Goal: Task Accomplishment & Management: Manage account settings

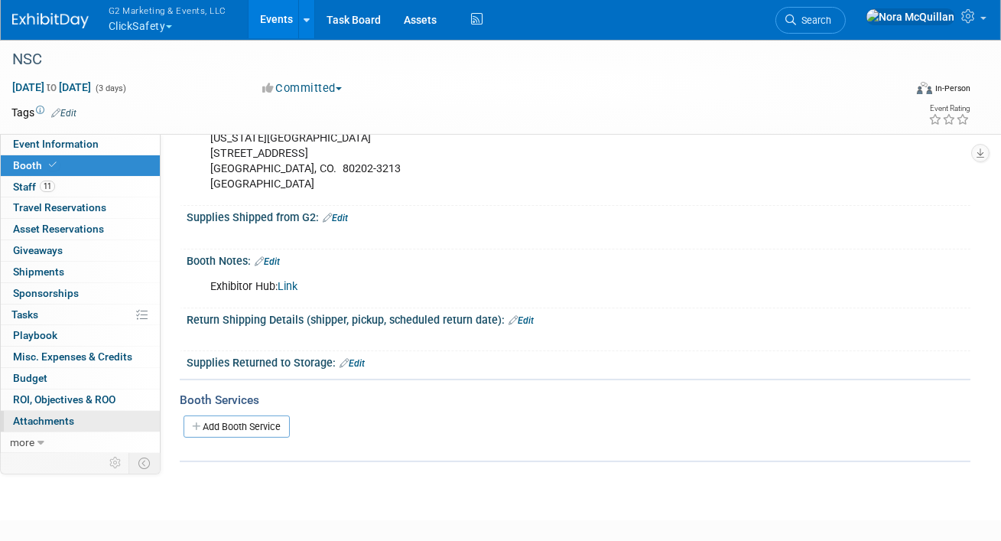
click at [39, 412] on link "0 Attachments 0" at bounding box center [80, 421] width 159 height 21
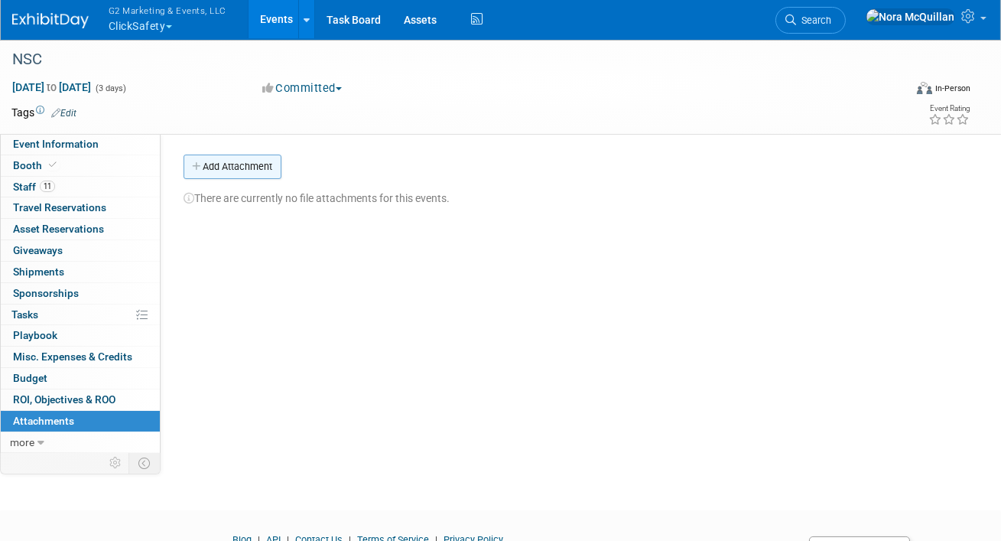
click at [256, 164] on button "Add Attachment" at bounding box center [233, 167] width 98 height 24
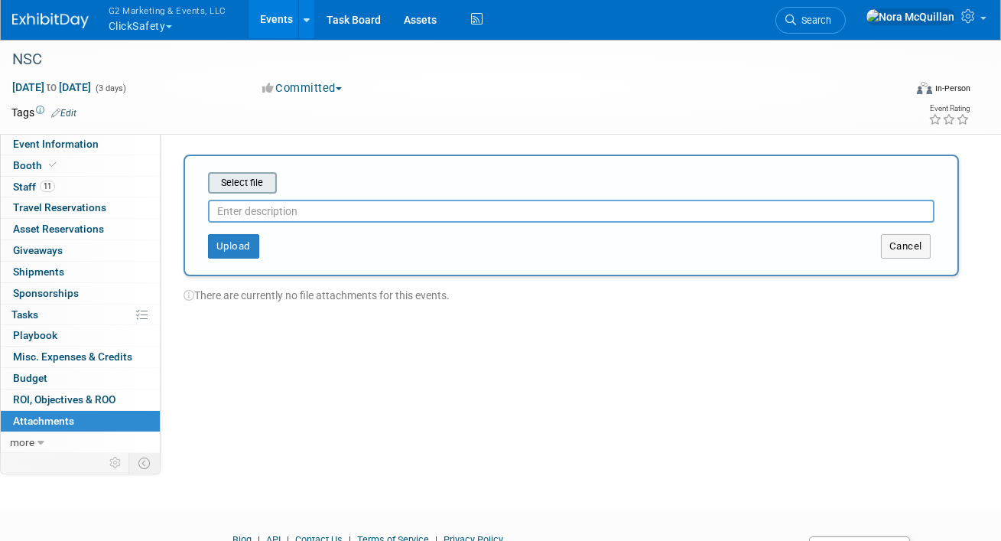
click at [254, 185] on input "file" at bounding box center [184, 183] width 182 height 18
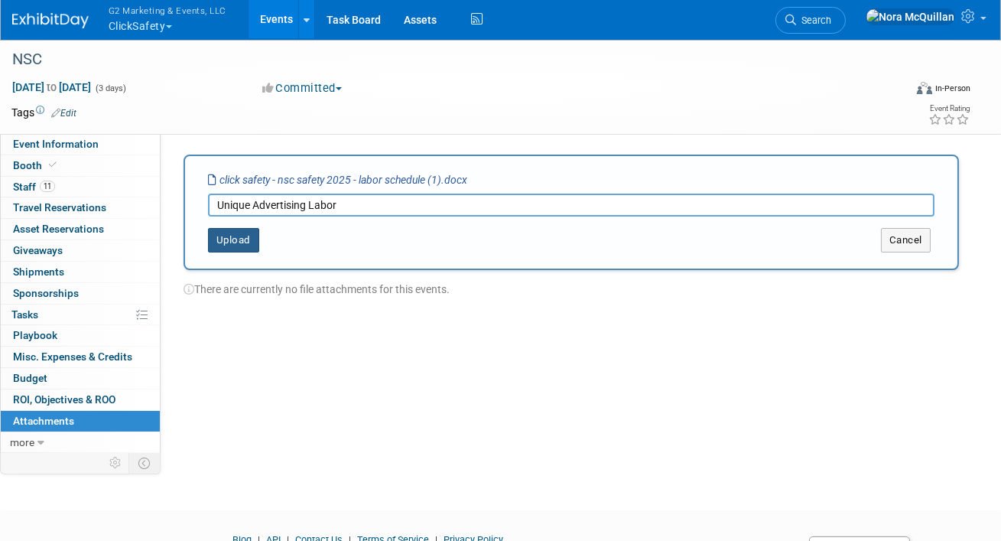
type input "Unique Advertising Labor"
click at [240, 239] on button "Upload" at bounding box center [233, 240] width 51 height 24
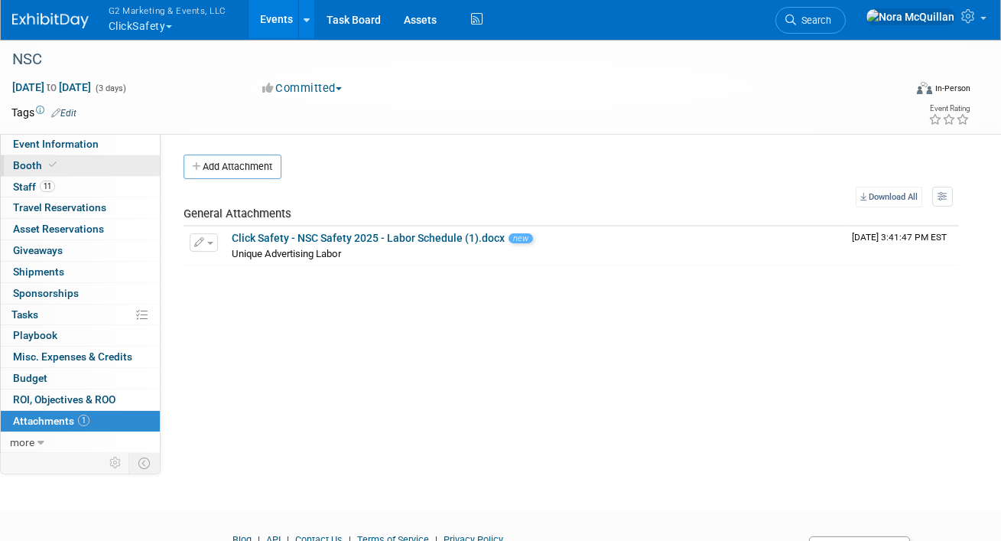
click at [69, 168] on link "Booth" at bounding box center [80, 165] width 159 height 21
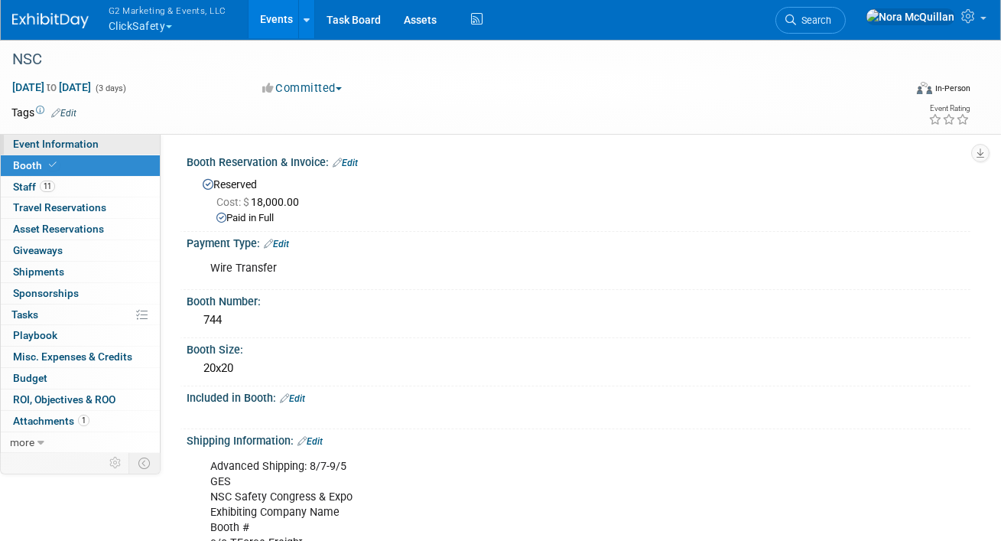
click at [70, 148] on span "Event Information" at bounding box center [56, 144] width 86 height 12
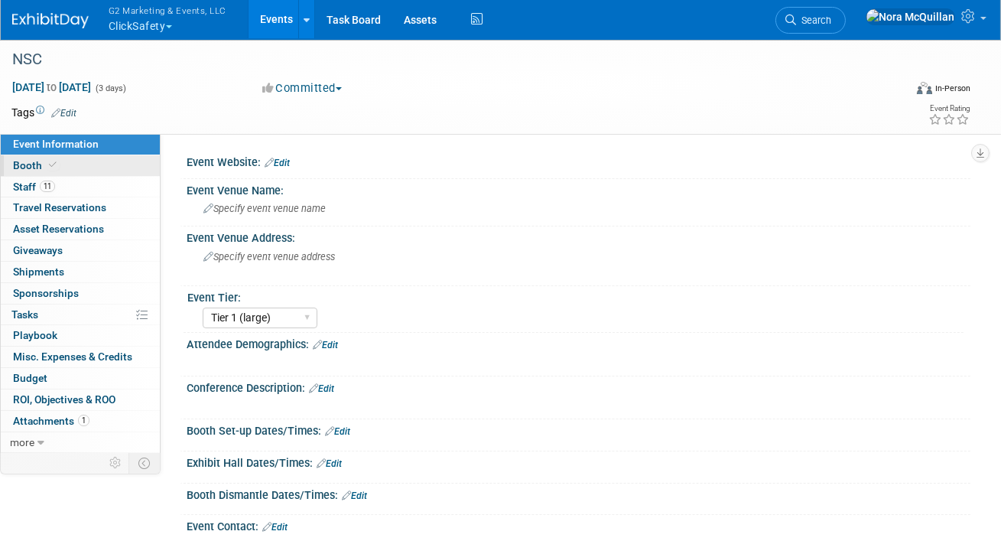
click at [64, 163] on link "Booth" at bounding box center [80, 165] width 159 height 21
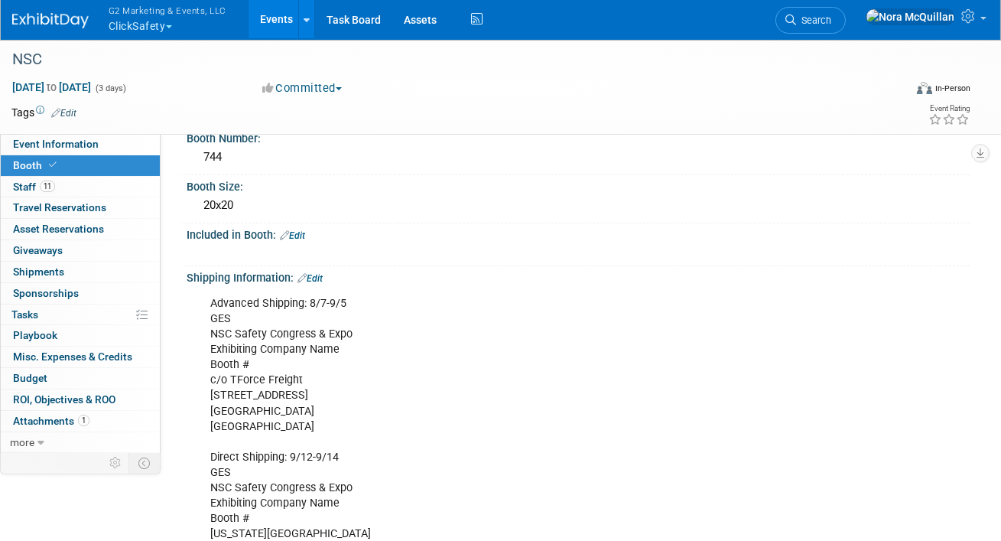
scroll to position [161, 0]
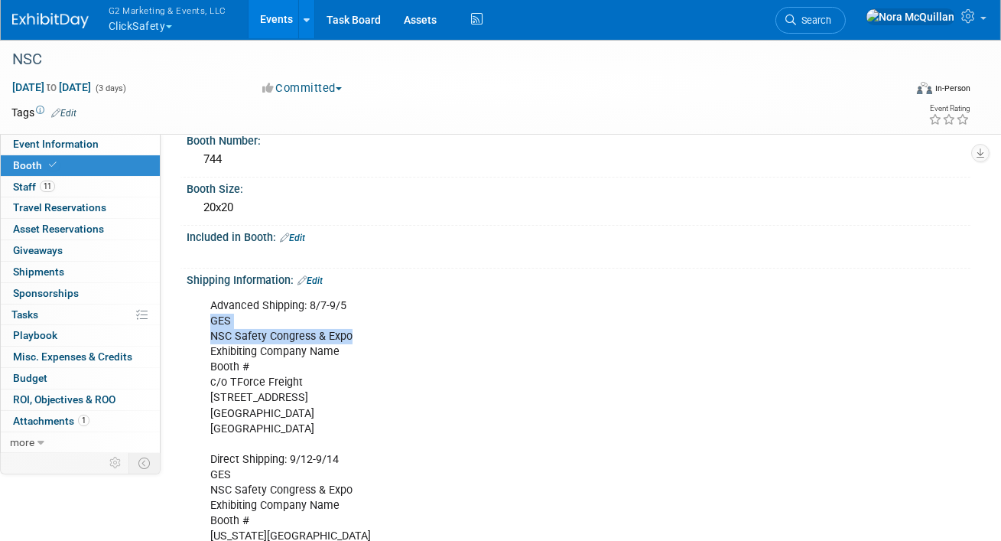
drag, startPoint x: 351, startPoint y: 334, endPoint x: 206, endPoint y: 321, distance: 145.9
click at [207, 321] on div "Advanced Shipping: 8/7-9/5 GES NSC Safety Congress & Expo Exhibiting Company Na…" at bounding box center [508, 444] width 617 height 307
copy div "GES NSC Safety Congress & Expo"
drag, startPoint x: 325, startPoint y: 397, endPoint x: 207, endPoint y: 385, distance: 118.5
click at [207, 385] on div "Advanced Shipping: 8/7-9/5 GES NSC Safety Congress & Expo Exhibiting Company Na…" at bounding box center [508, 444] width 617 height 307
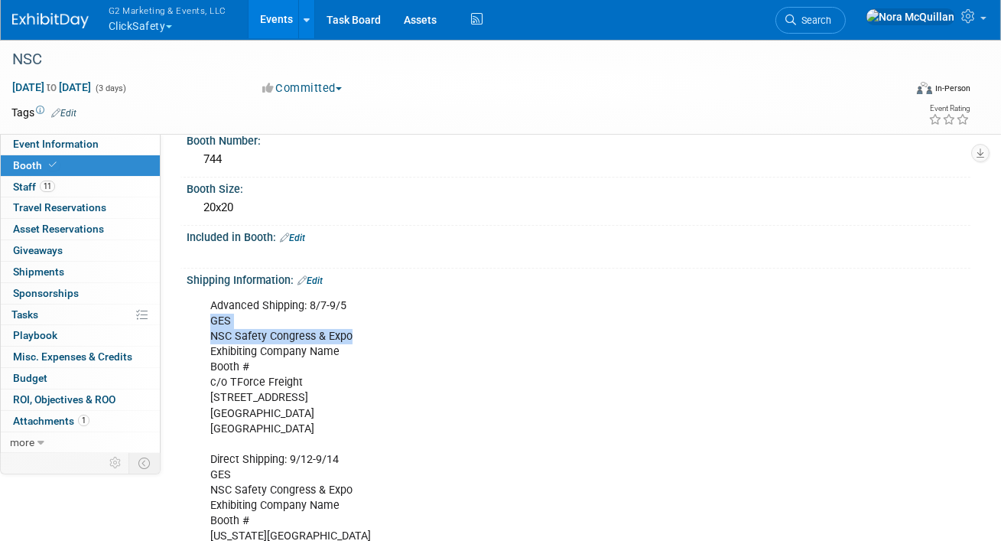
copy div "c/o TForce Freight [STREET_ADDRESS]"
drag, startPoint x: 340, startPoint y: 410, endPoint x: 311, endPoint y: 412, distance: 28.4
click at [311, 412] on div "Advanced Shipping: 8/7-9/5 GES NSC Safety Congress & Expo Exhibiting Company Na…" at bounding box center [508, 444] width 617 height 307
copy div "80022"
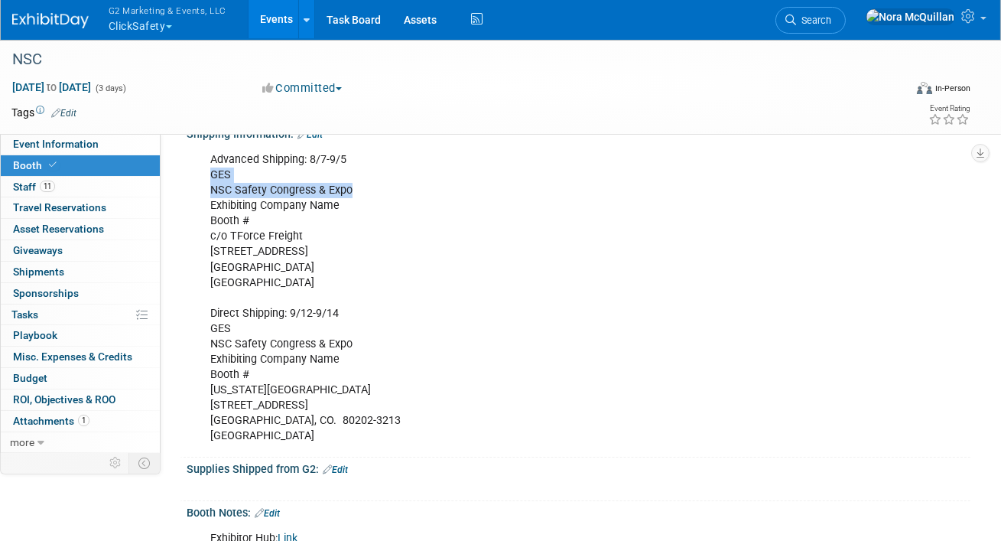
scroll to position [306, 0]
click at [258, 391] on div "Advanced Shipping: 8/7-9/5 GES NSC Safety Congress & Expo Exhibiting Company Na…" at bounding box center [508, 298] width 617 height 307
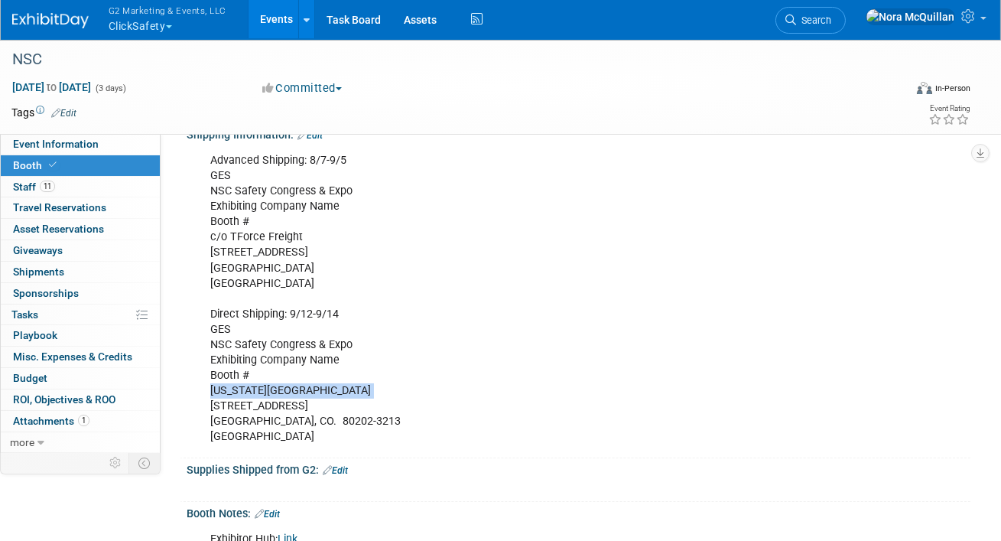
click at [258, 391] on div "Advanced Shipping: 8/7-9/5 GES NSC Safety Congress & Expo Exhibiting Company Na…" at bounding box center [508, 298] width 617 height 307
copy div "[US_STATE][GEOGRAPHIC_DATA]"
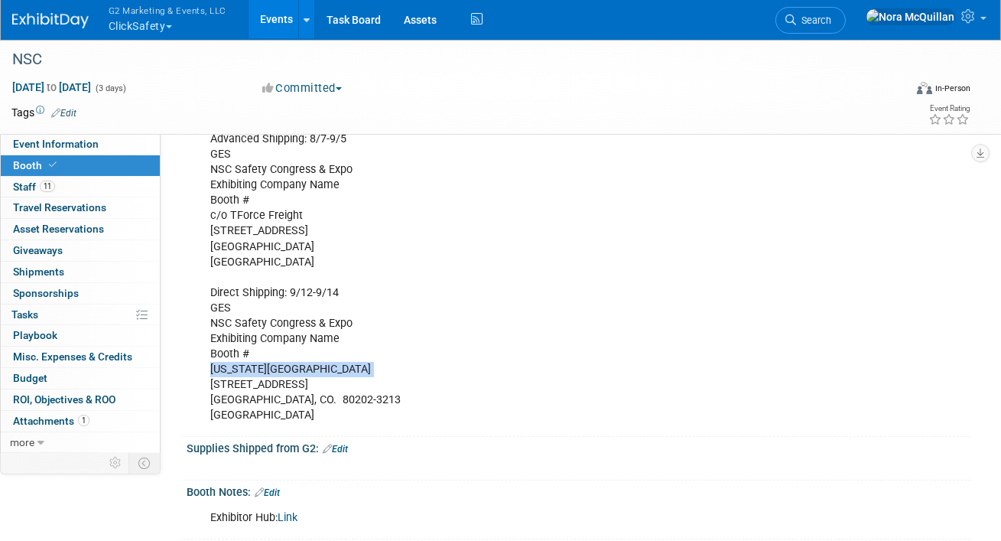
scroll to position [324, 0]
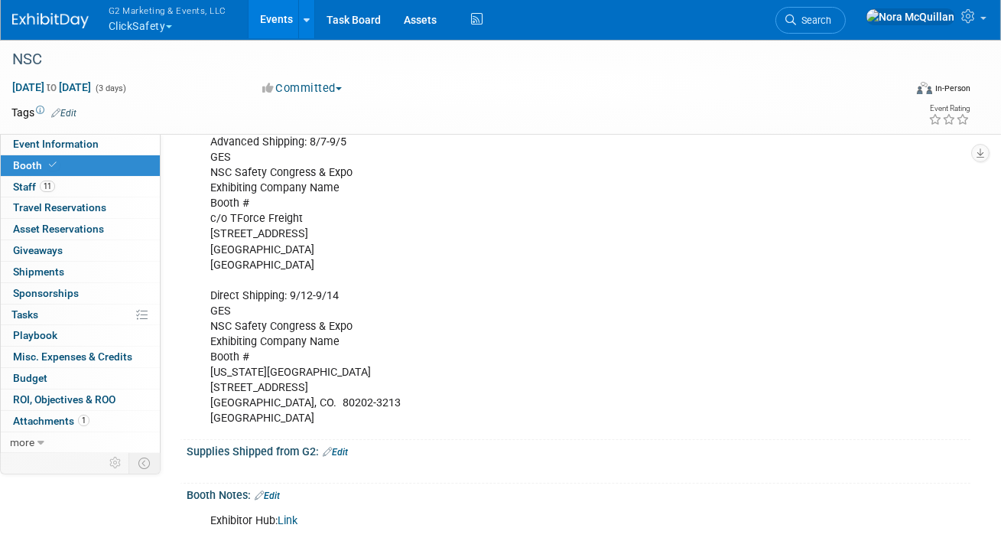
click at [252, 382] on div "Advanced Shipping: 8/7-9/5 GES NSC Safety Congress & Expo Exhibiting Company Na…" at bounding box center [508, 280] width 617 height 307
copy div "[STREET_ADDRESS]"
drag, startPoint x: 272, startPoint y: 399, endPoint x: 350, endPoint y: 401, distance: 78.0
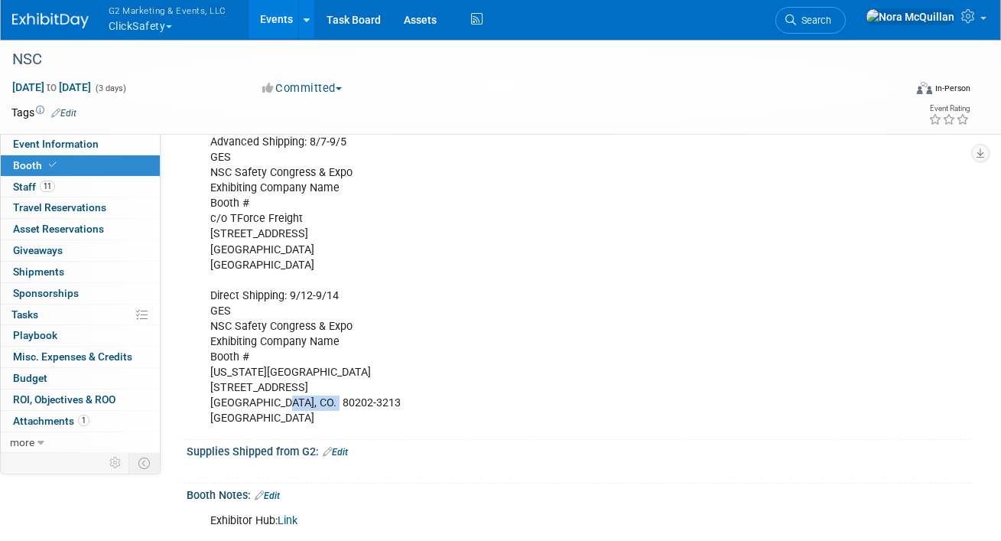
click at [350, 401] on div "Advanced Shipping: 8/7-9/5 GES NSC Safety Congress & Expo Exhibiting Company Na…" at bounding box center [508, 280] width 617 height 307
copy div "80202-3213"
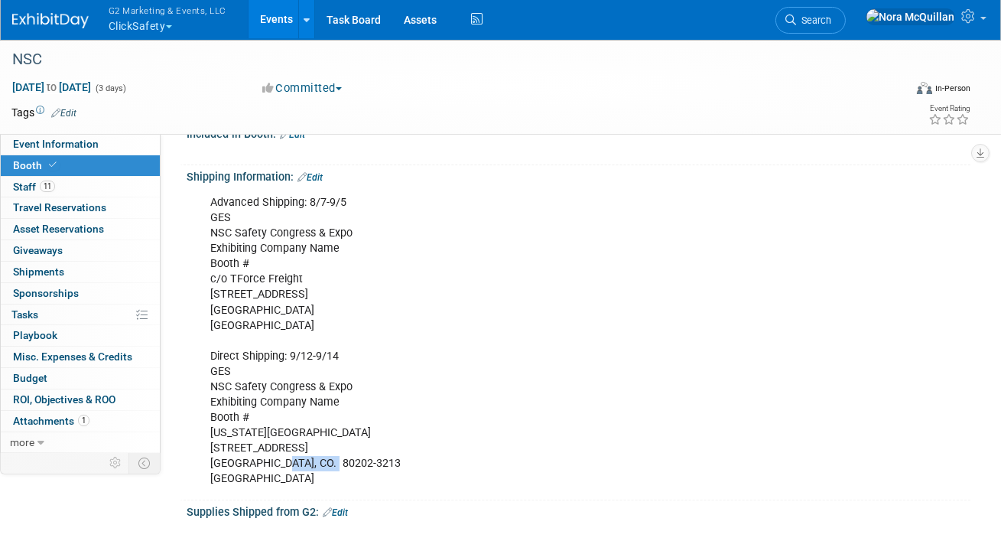
scroll to position [265, 0]
click at [245, 232] on div "Advanced Shipping: 8/7-9/5 GES NSC Safety Congress & Expo Exhibiting Company Na…" at bounding box center [508, 340] width 617 height 307
click at [274, 288] on div "Advanced Shipping: 8/7-9/5 GES NSC Safety Congress & Expo Exhibiting Company Na…" at bounding box center [508, 340] width 617 height 307
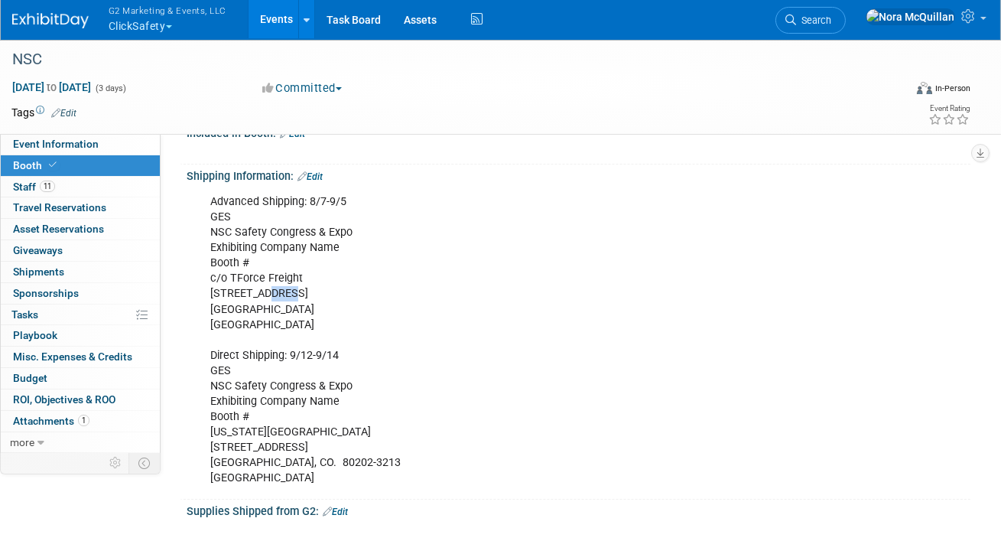
click at [274, 288] on div "Advanced Shipping: 8/7-9/5 GES NSC Safety Congress & Expo Exhibiting Company Na…" at bounding box center [508, 340] width 617 height 307
copy div "[STREET_ADDRESS]"
drag, startPoint x: 309, startPoint y: 307, endPoint x: 354, endPoint y: 307, distance: 45.1
click at [354, 307] on div "Advanced Shipping: 8/7-9/5 GES NSC Safety Congress & Expo Exhibiting Company Na…" at bounding box center [508, 340] width 617 height 307
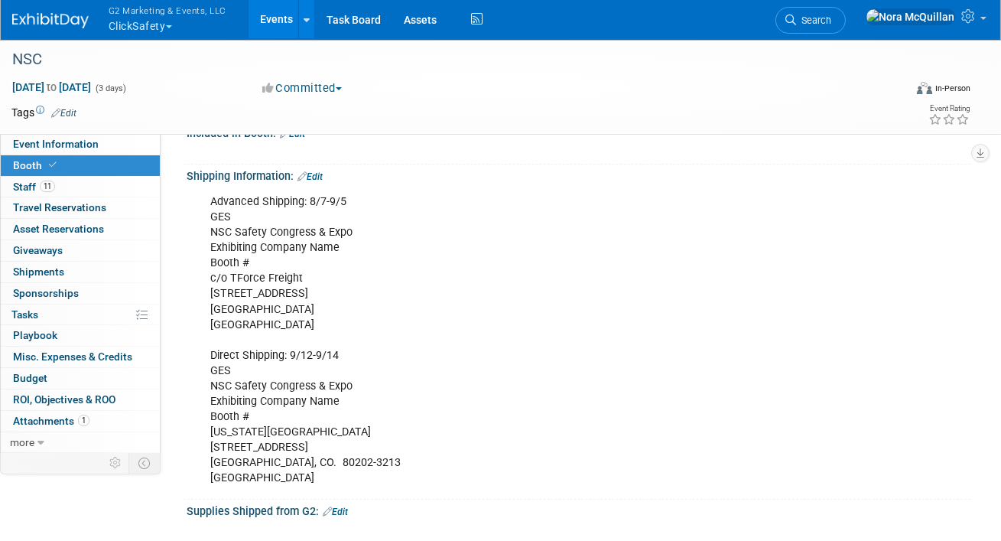
copy div "80022"
click at [49, 268] on span "Shipments 0" at bounding box center [38, 271] width 51 height 12
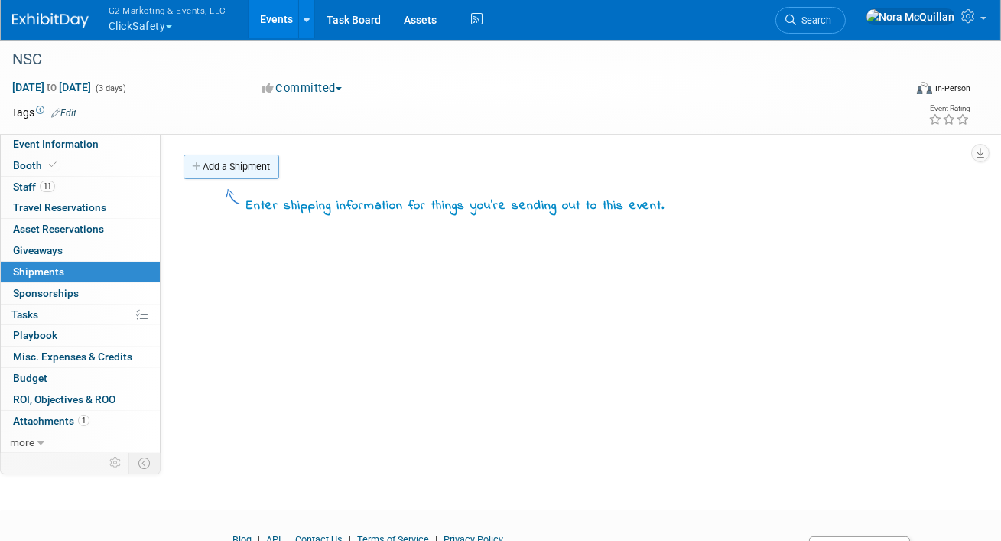
click at [201, 162] on icon at bounding box center [197, 167] width 11 height 10
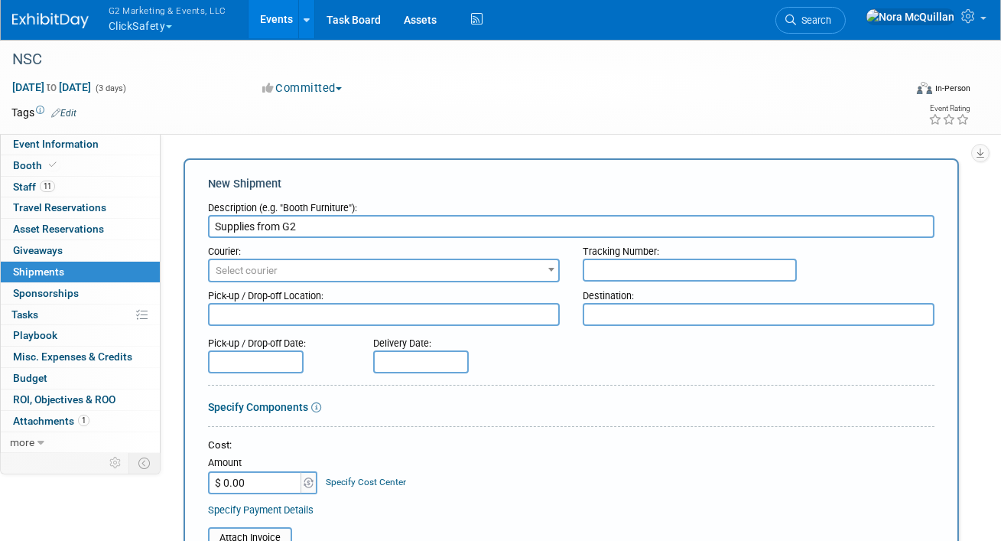
type input "Supplies from G2"
click at [282, 271] on span "Select courier" at bounding box center [384, 270] width 349 height 21
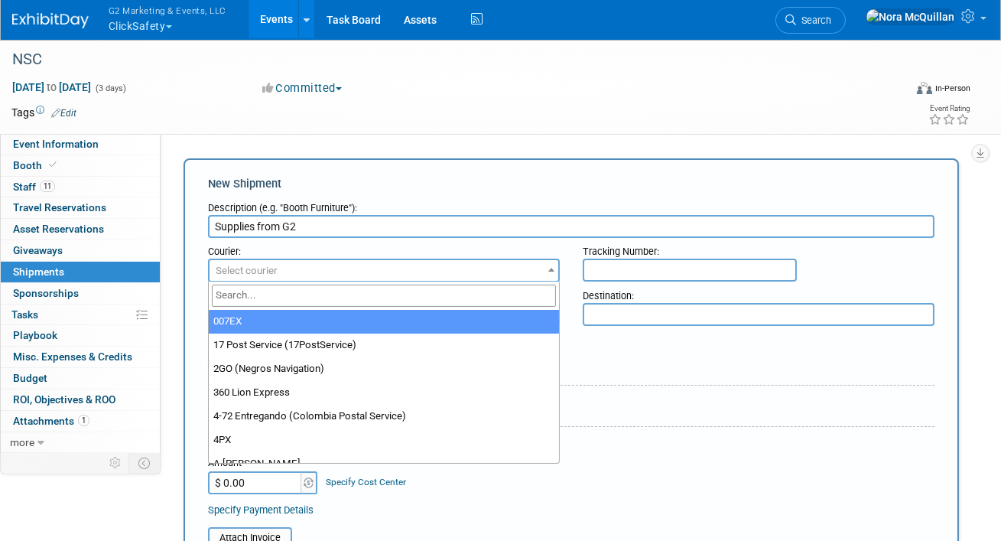
click at [282, 289] on input "search" at bounding box center [384, 296] width 344 height 22
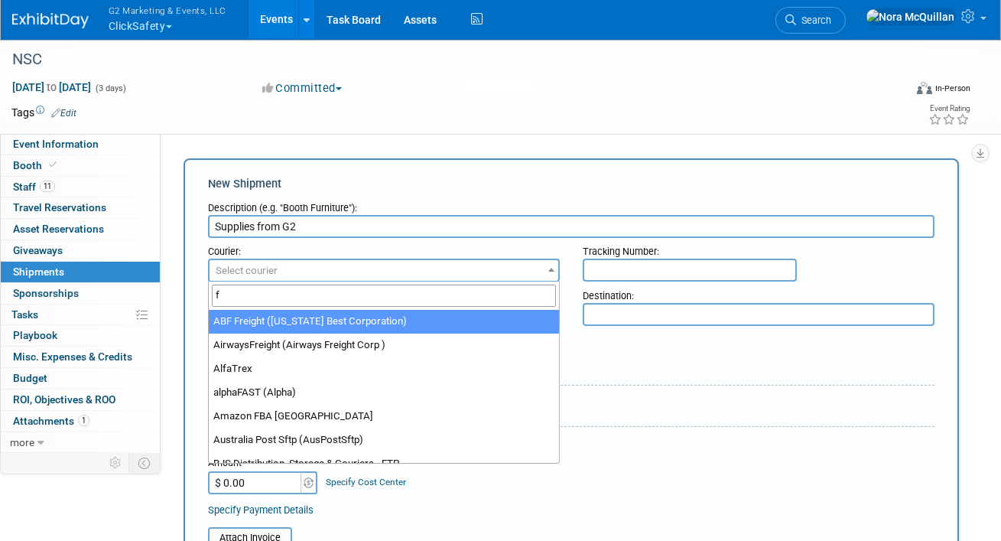
type input "fe"
select select "206"
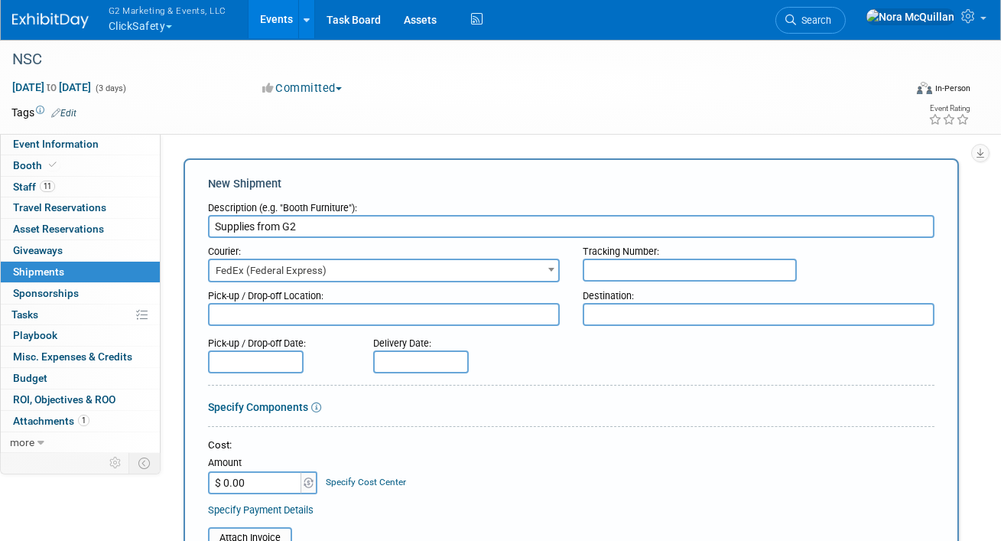
click at [597, 272] on input "text" at bounding box center [690, 270] width 214 height 23
paste input "883943601763"
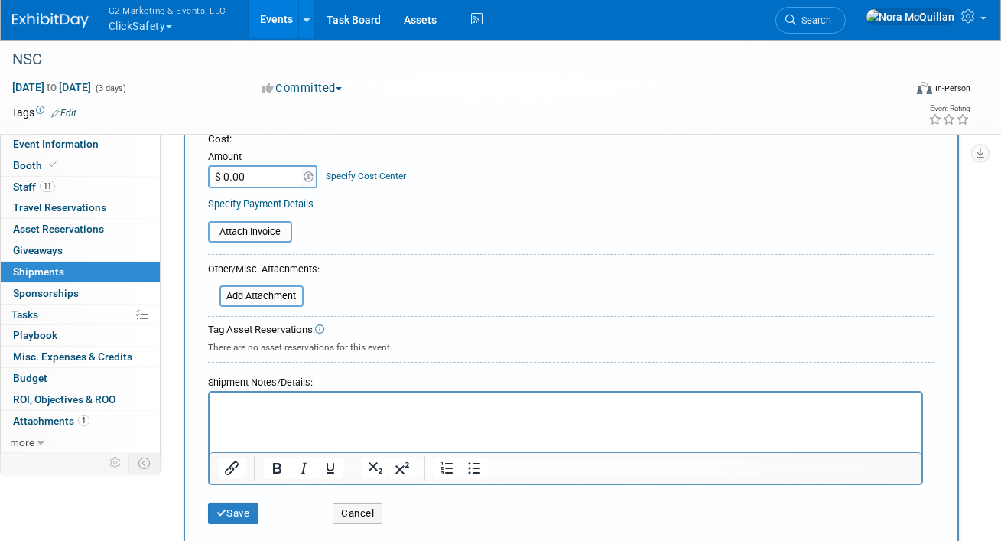
scroll to position [308, 0]
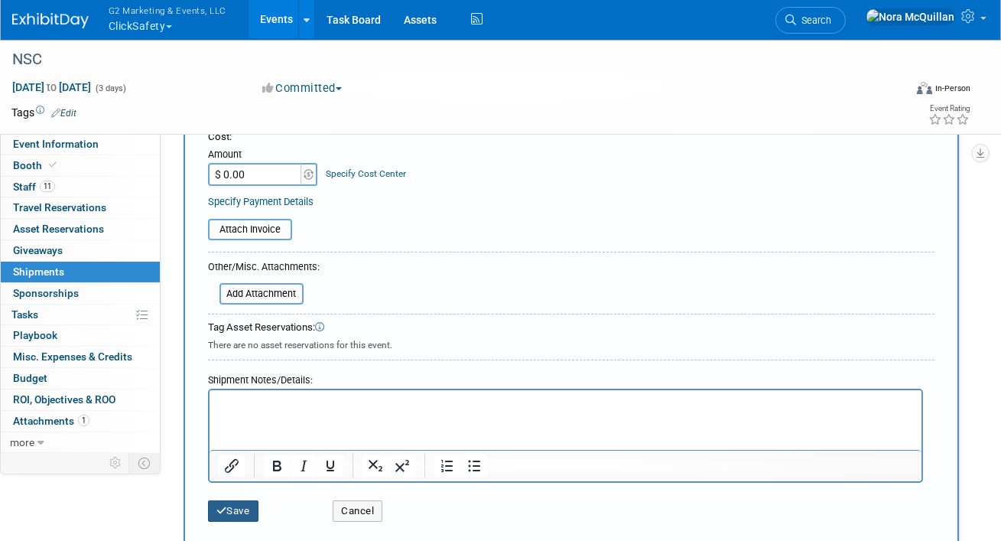
type input "883943601763"
click at [228, 512] on button "Save" at bounding box center [233, 510] width 50 height 21
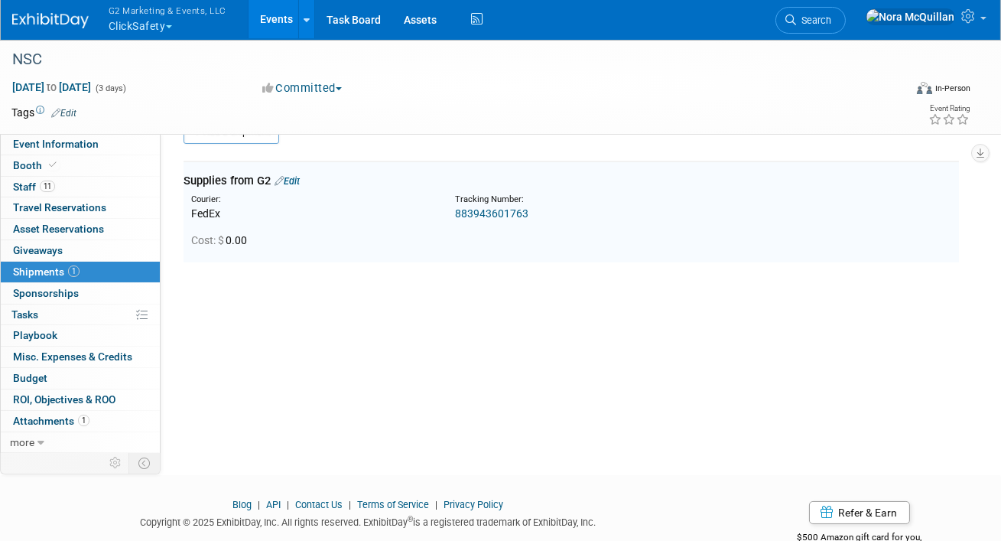
scroll to position [33, 0]
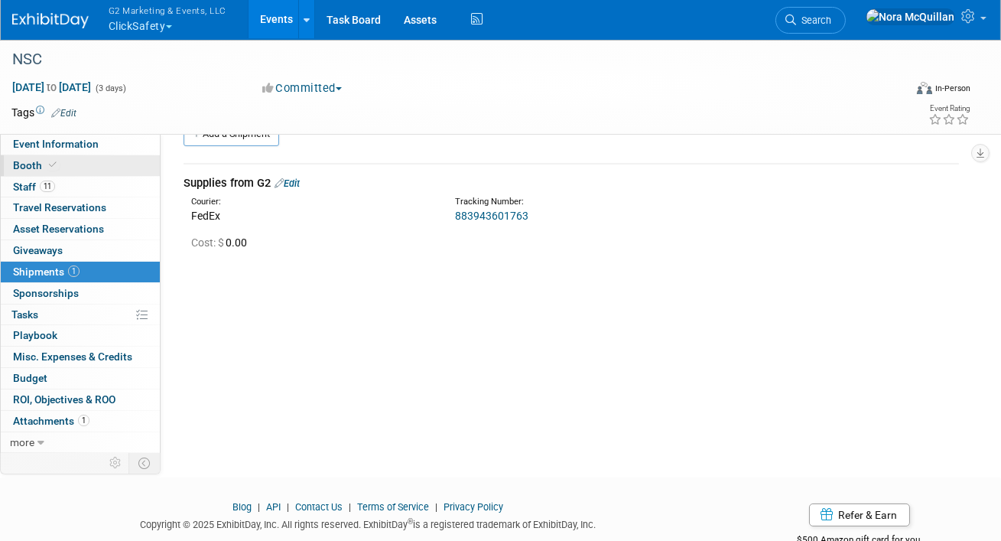
click at [61, 160] on link "Booth" at bounding box center [80, 165] width 159 height 21
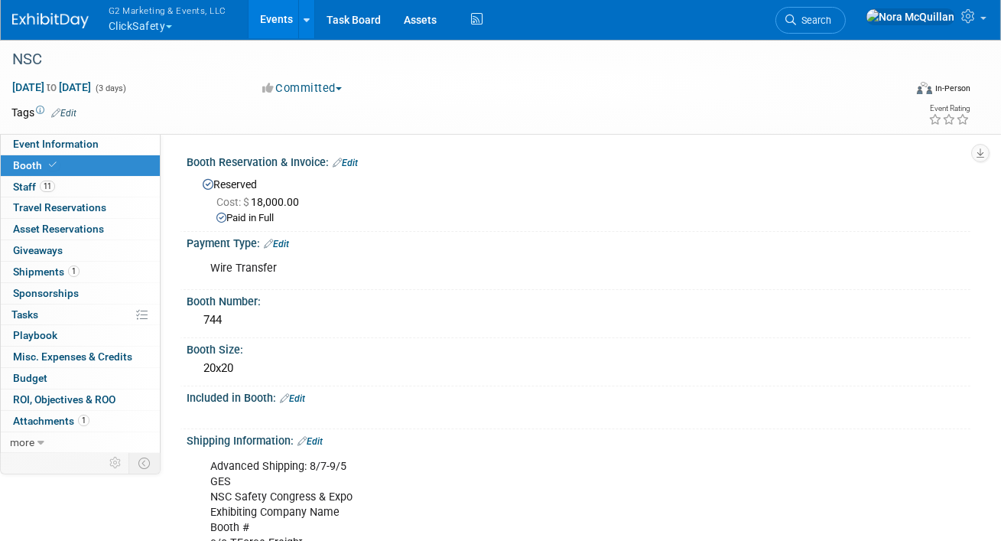
scroll to position [176, 0]
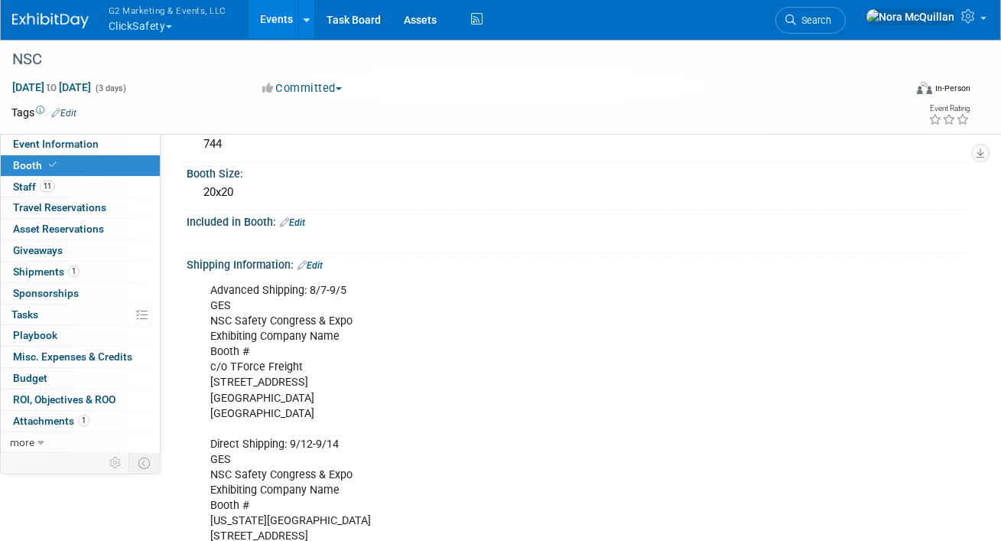
click at [237, 383] on div "Advanced Shipping: 8/7-9/5 GES NSC Safety Congress & Expo Exhibiting Company Na…" at bounding box center [508, 428] width 617 height 307
copy div "[STREET_ADDRESS]"
